Goal: Task Accomplishment & Management: Use online tool/utility

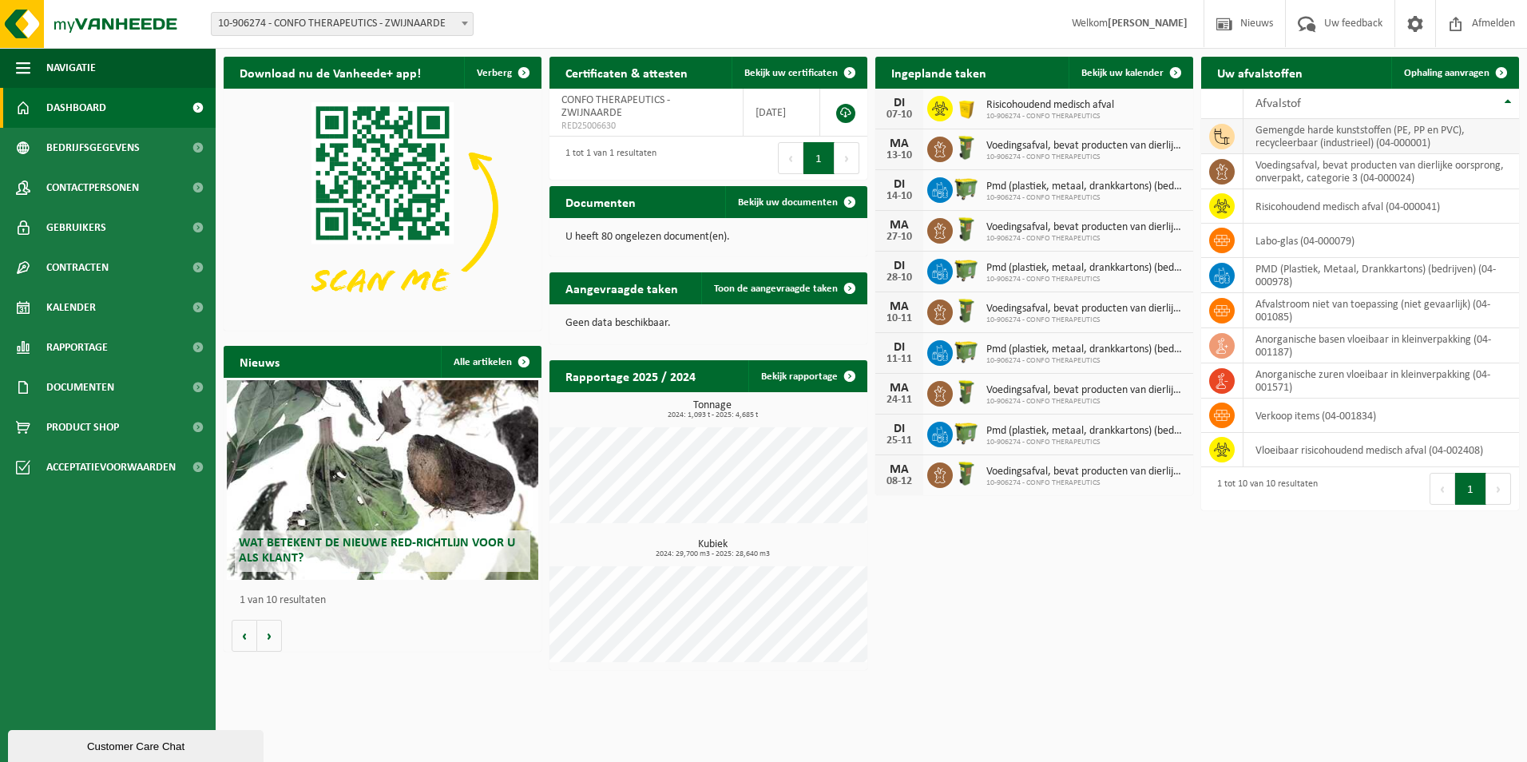
click at [1214, 136] on icon at bounding box center [1222, 137] width 16 height 16
click at [1487, 61] on span at bounding box center [1501, 73] width 32 height 32
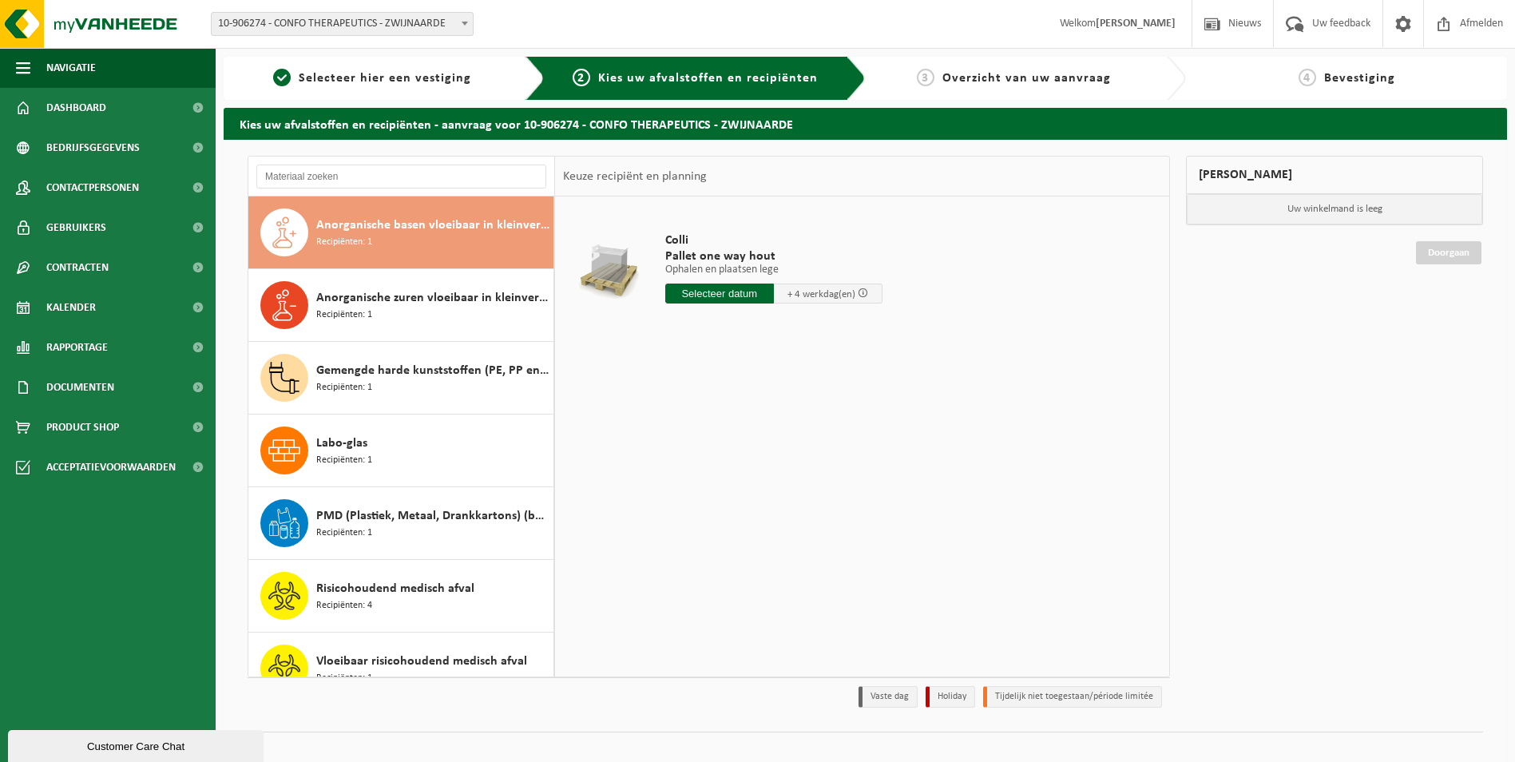
click at [739, 294] on input "text" at bounding box center [719, 294] width 109 height 20
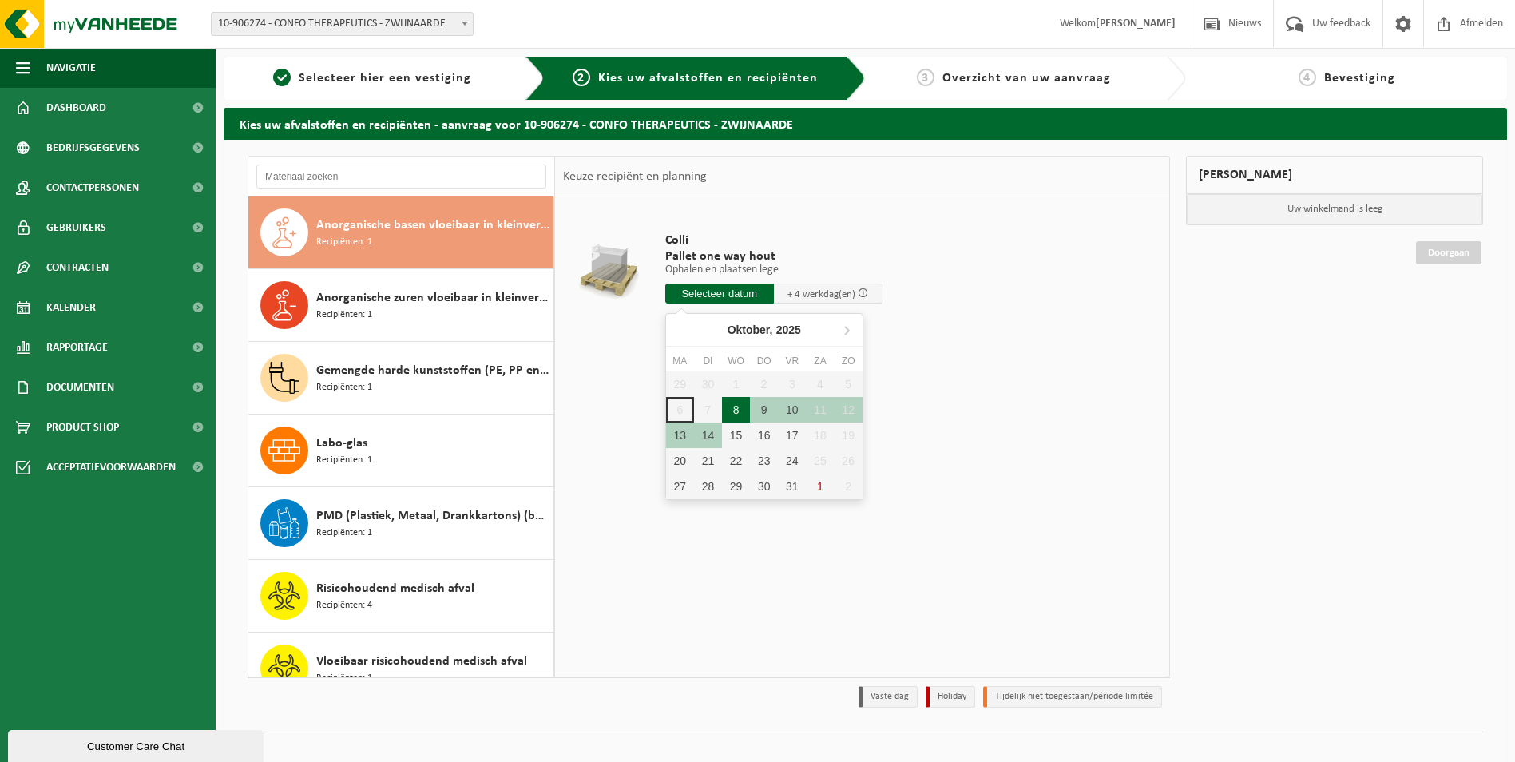
click at [736, 413] on div "8" at bounding box center [736, 410] width 28 height 26
type input "Van 2025-10-08"
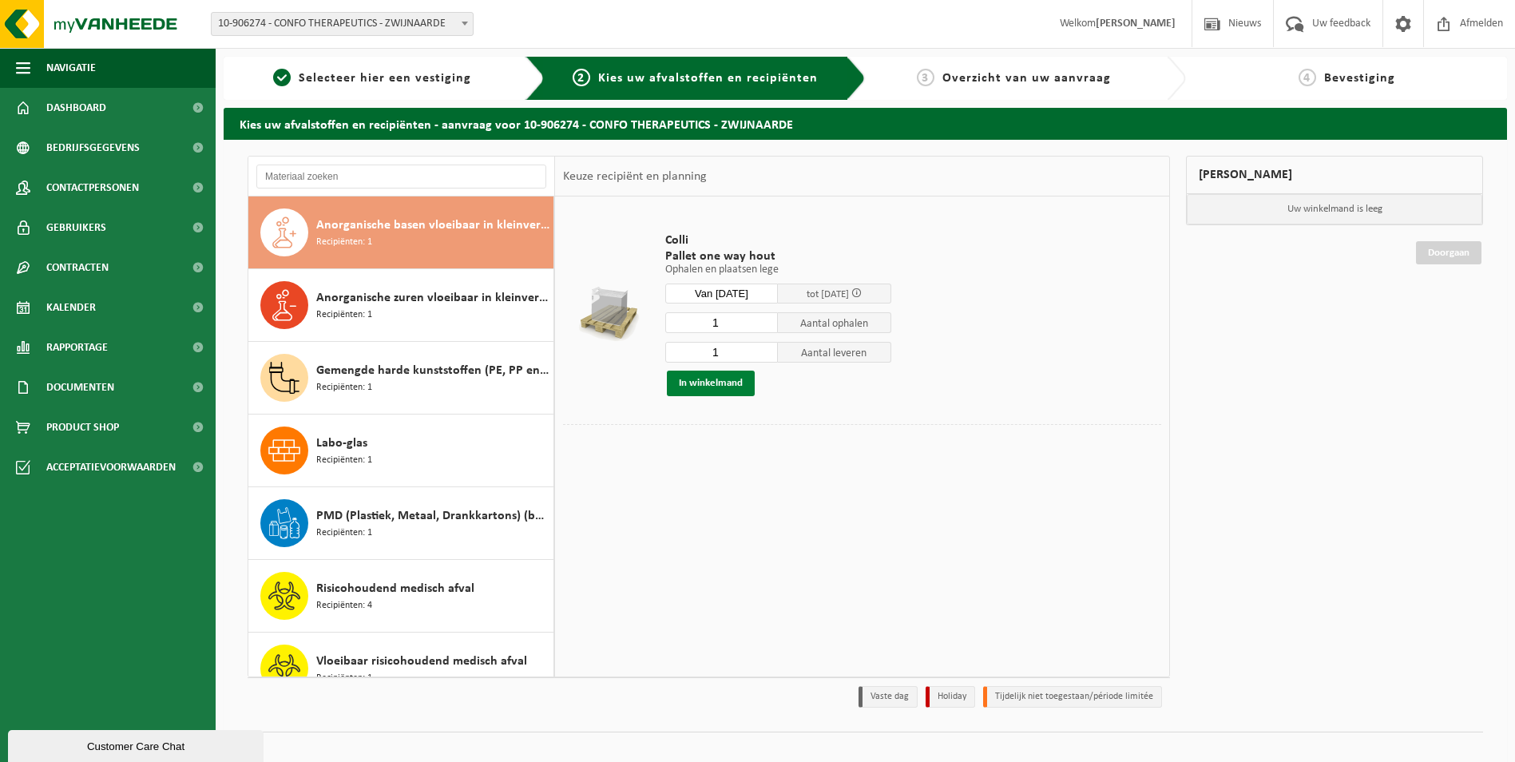
click at [700, 381] on button "In winkelmand" at bounding box center [711, 384] width 88 height 26
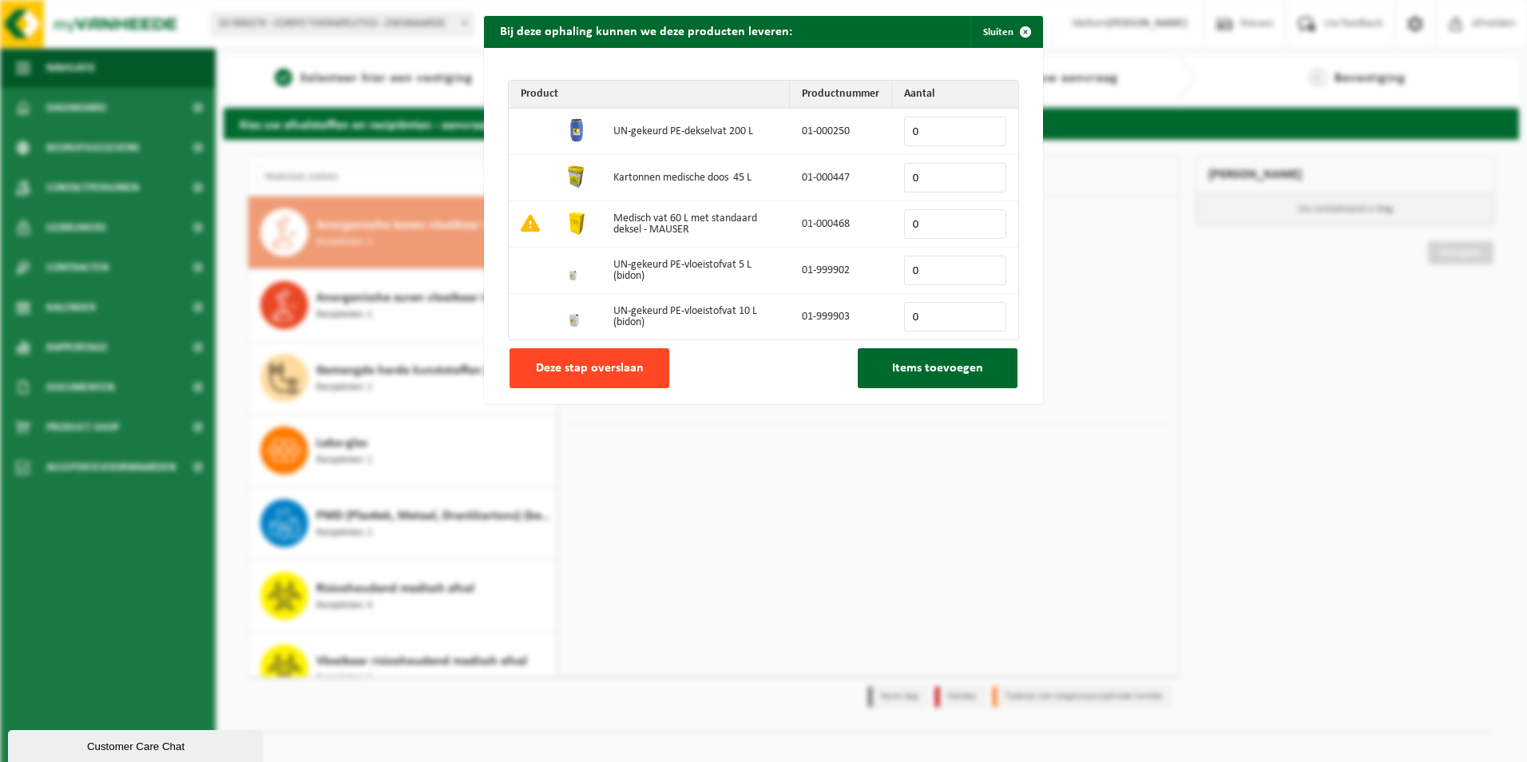
click at [557, 375] on span "Deze stap overslaan" at bounding box center [590, 368] width 108 height 13
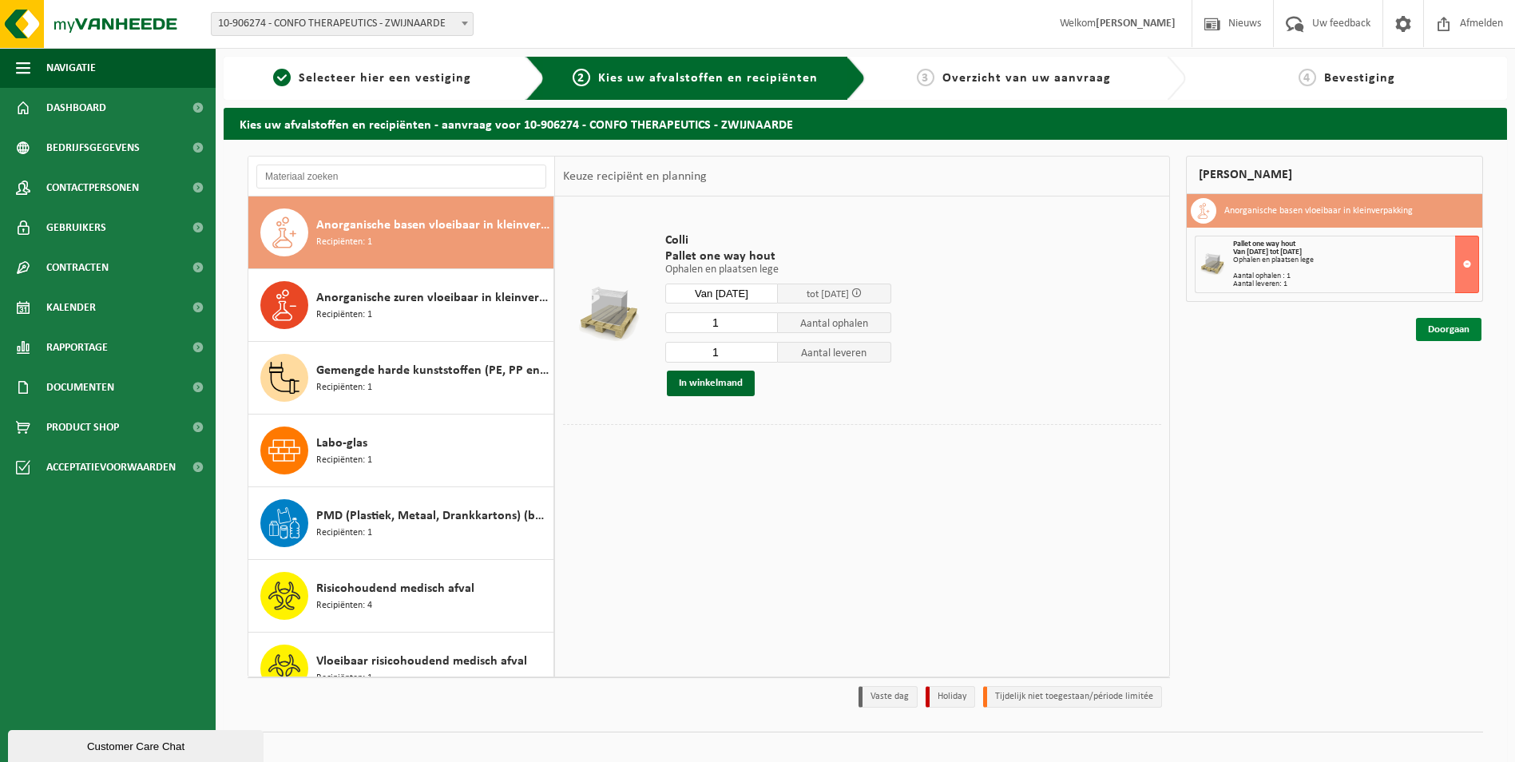
click at [1447, 325] on link "Doorgaan" at bounding box center [1448, 329] width 65 height 23
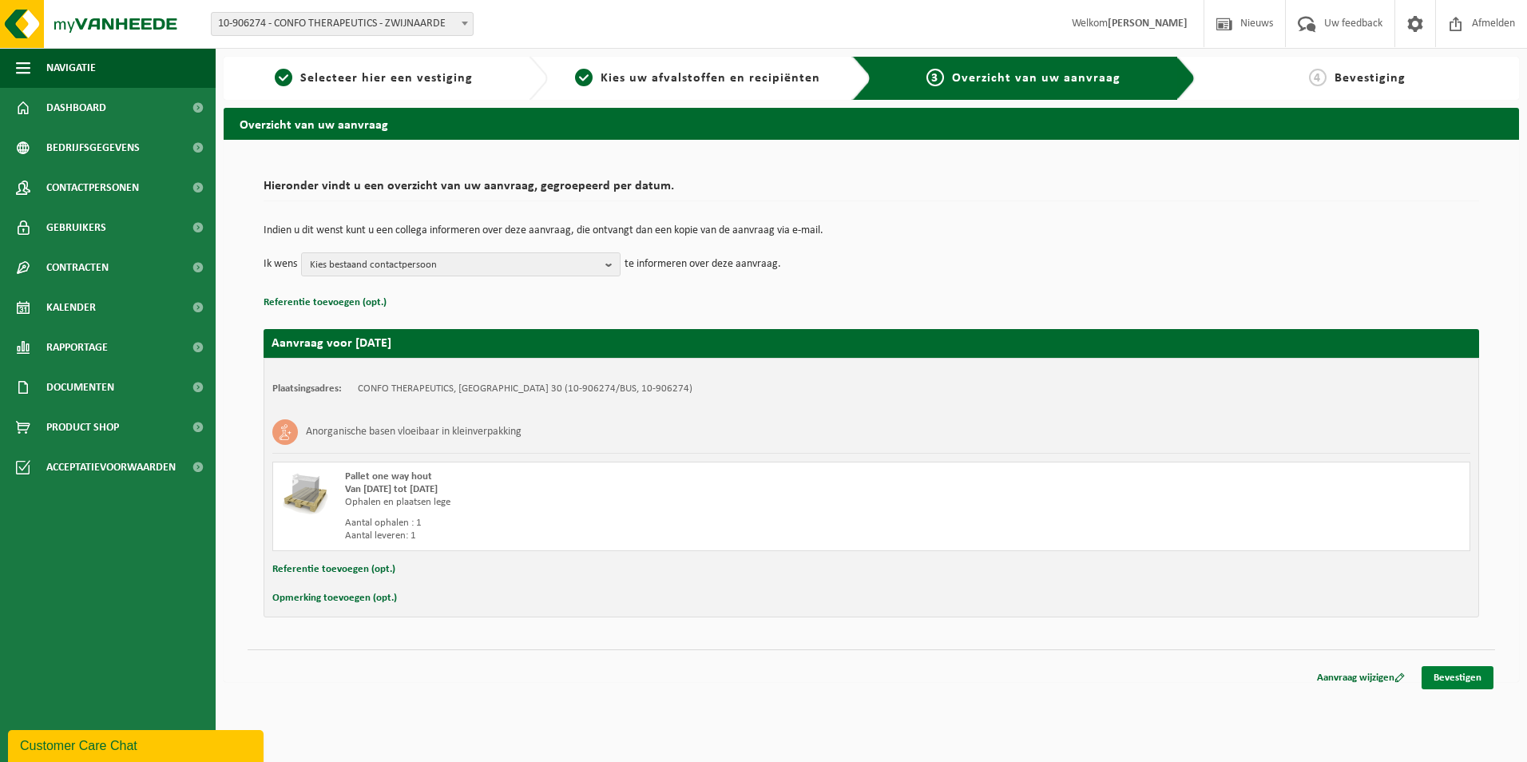
click at [1448, 680] on link "Bevestigen" at bounding box center [1458, 677] width 72 height 23
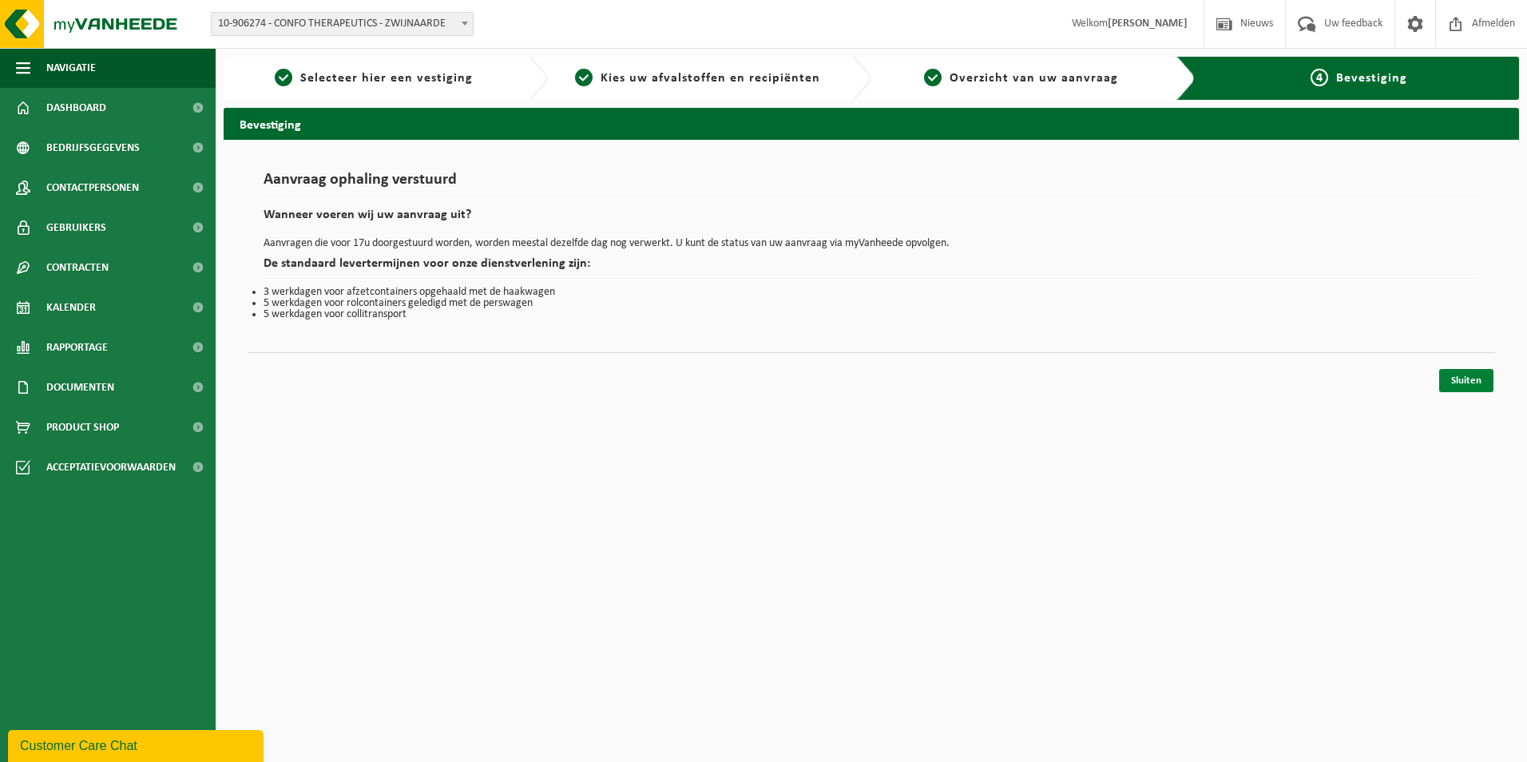
click at [1455, 376] on link "Sluiten" at bounding box center [1466, 380] width 54 height 23
